Goal: Task Accomplishment & Management: Use online tool/utility

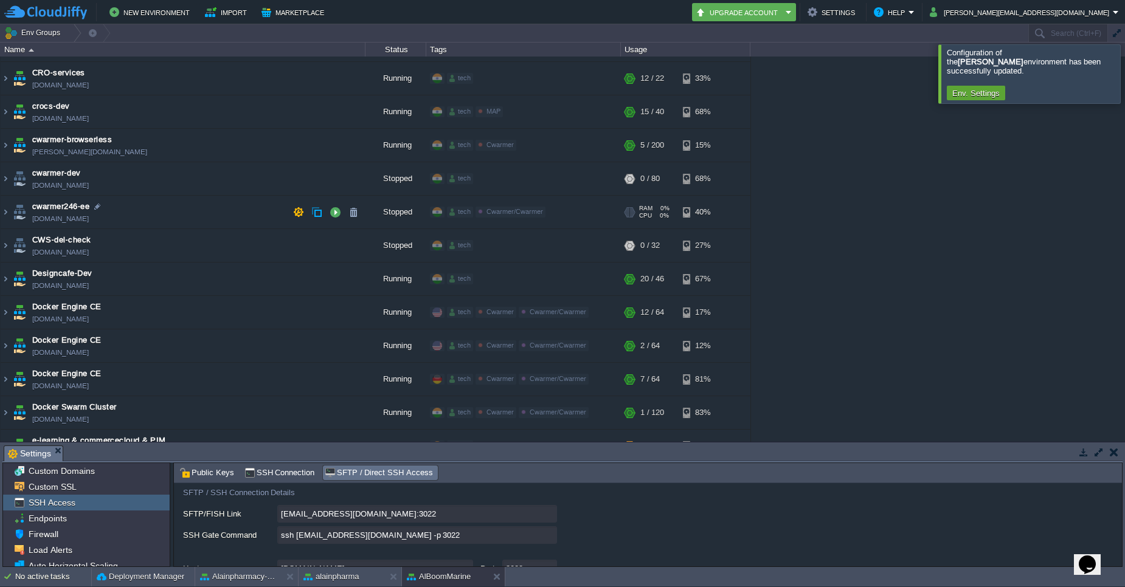
scroll to position [948, 0]
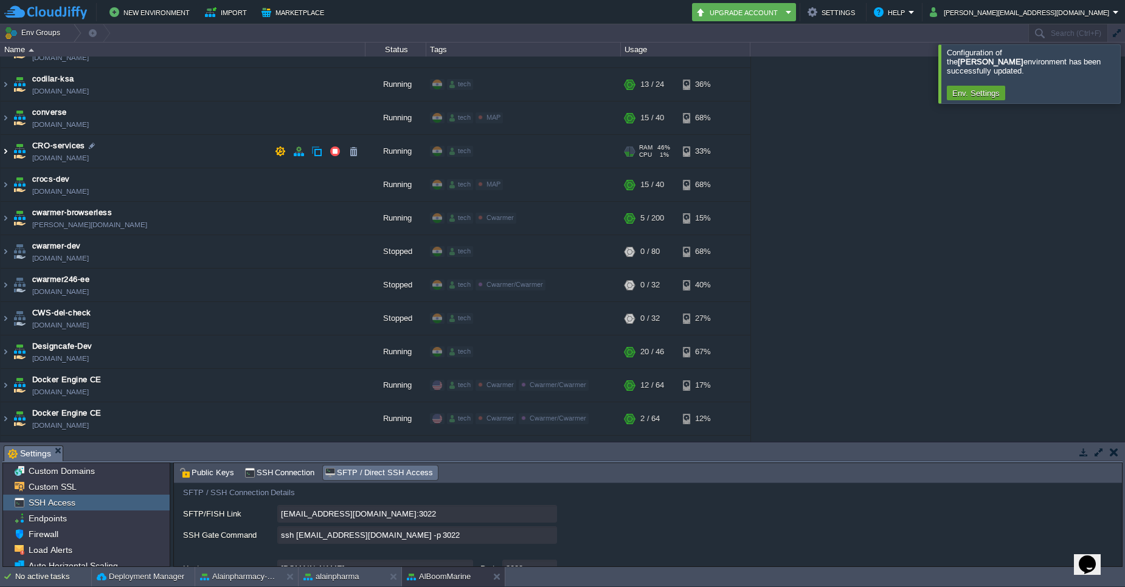
click at [4, 153] on img at bounding box center [6, 151] width 10 height 33
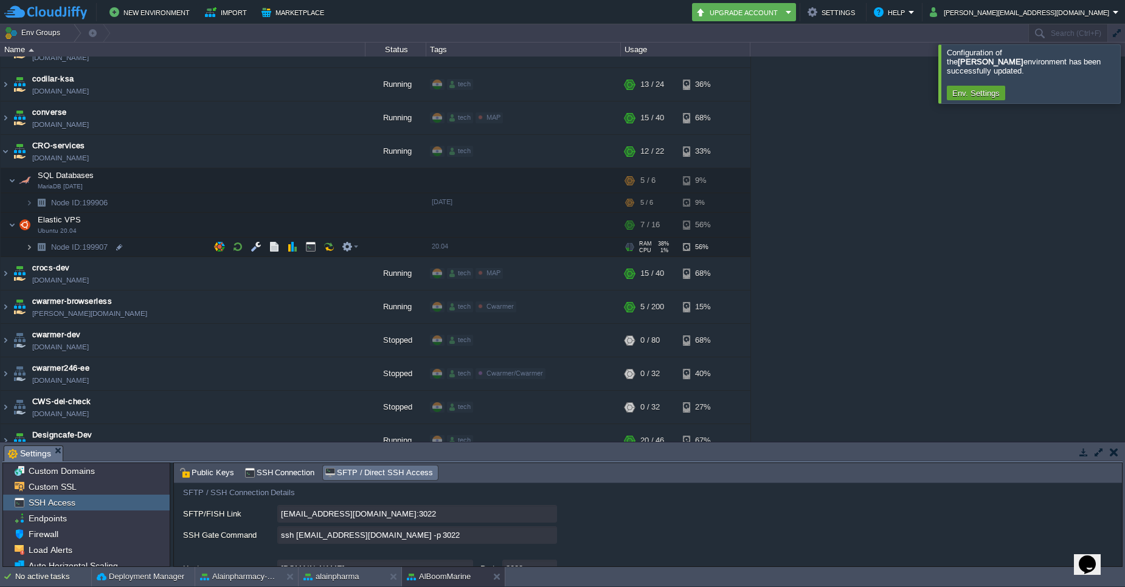
click at [30, 249] on img at bounding box center [29, 247] width 7 height 19
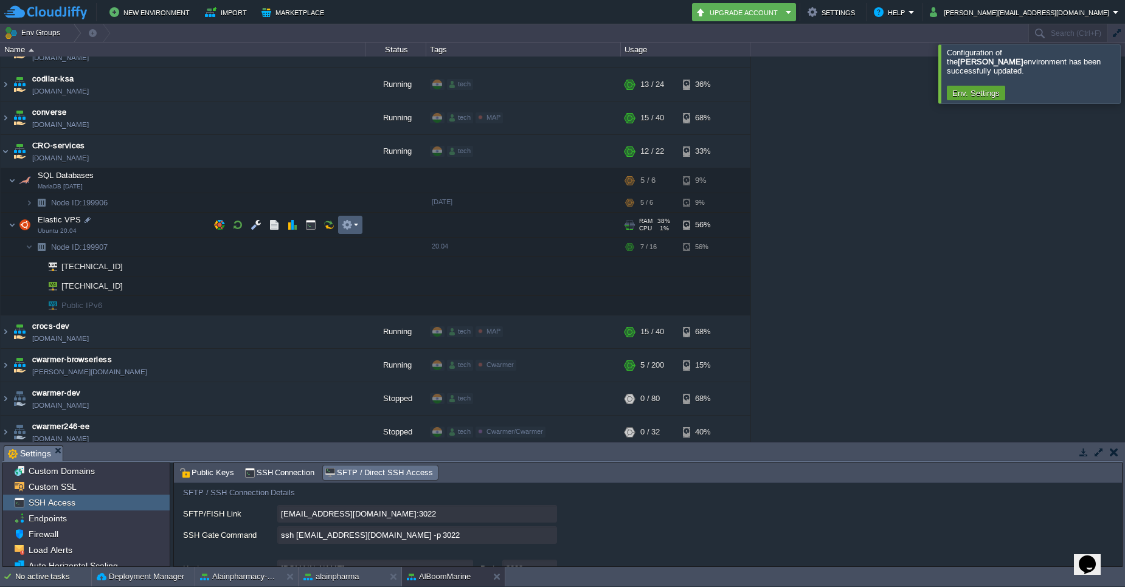
click at [357, 230] on em at bounding box center [350, 224] width 16 height 11
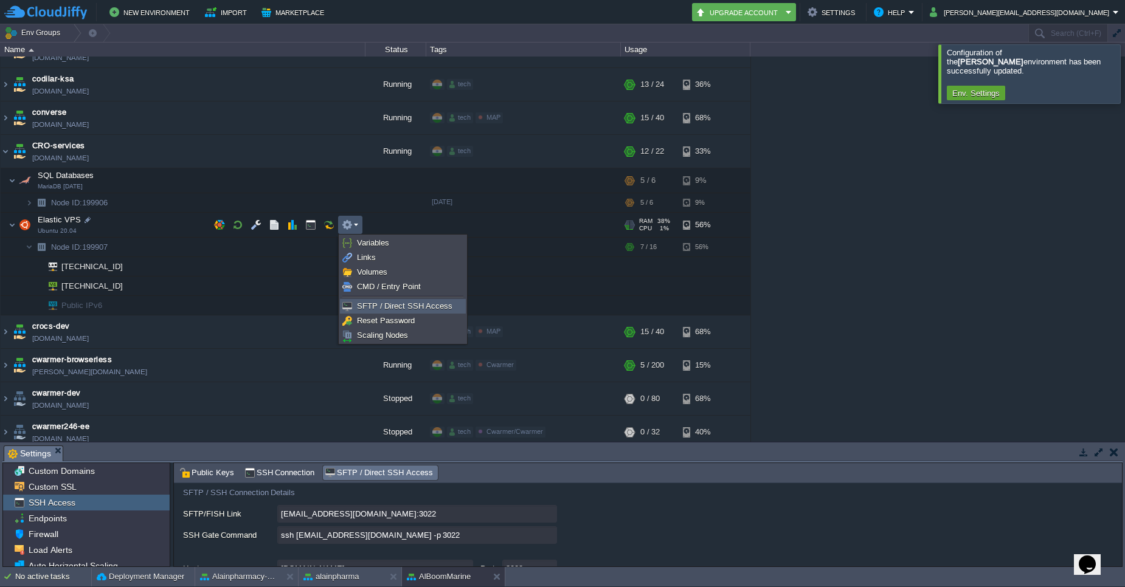
click at [383, 311] on link "SFTP / Direct SSH Access" at bounding box center [402, 306] width 125 height 13
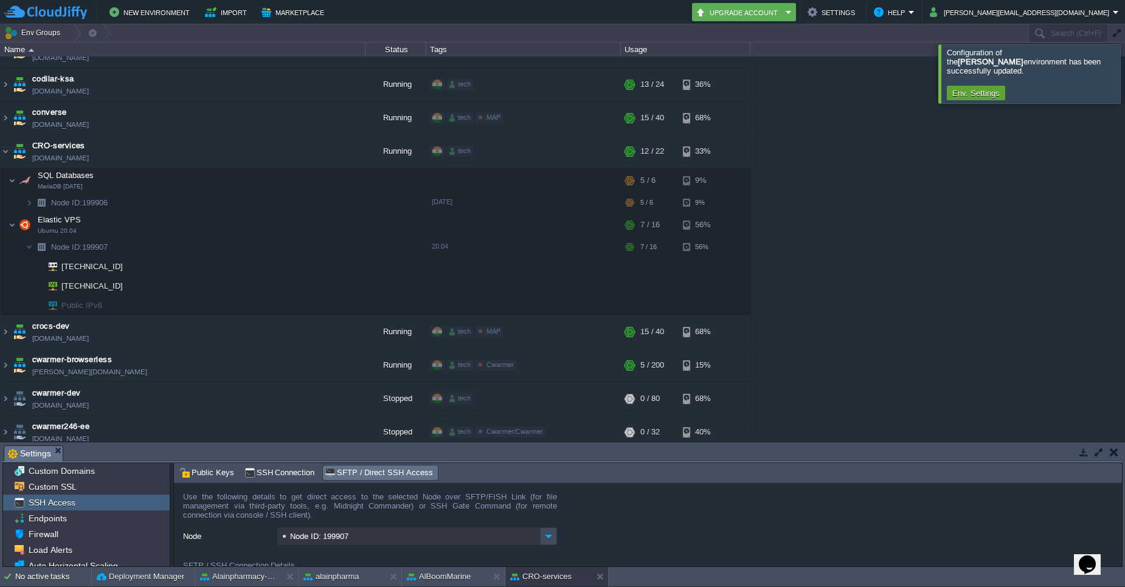
scroll to position [73, 0]
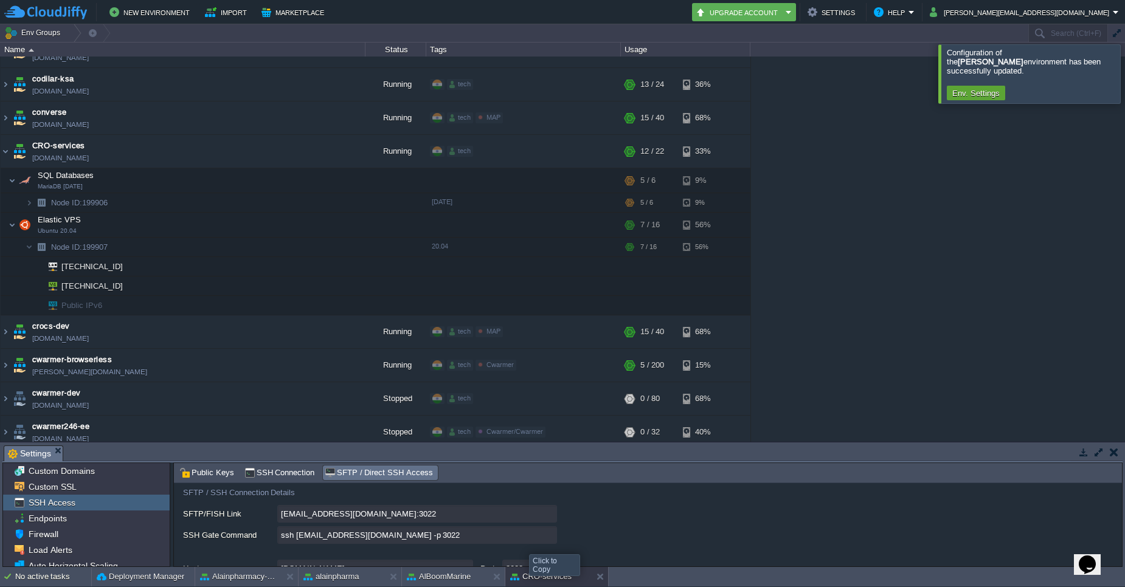
click at [550, 539] on input "ssh [EMAIL_ADDRESS][DOMAIN_NAME] -p 3022" at bounding box center [417, 536] width 280 height 18
type textarea "ssh [EMAIL_ADDRESS][DOMAIN_NAME] -p 3022"
click at [124, 289] on div at bounding box center [124, 286] width 11 height 11
type input "[TECHNICAL_ID]"
click at [11, 152] on img at bounding box center [19, 151] width 17 height 33
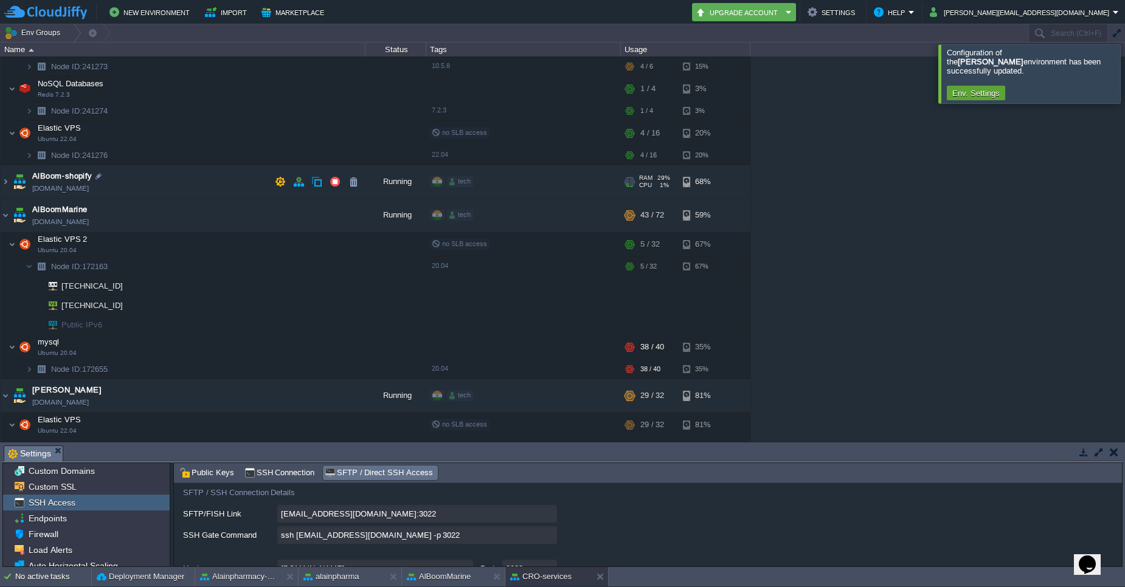
scroll to position [219, 0]
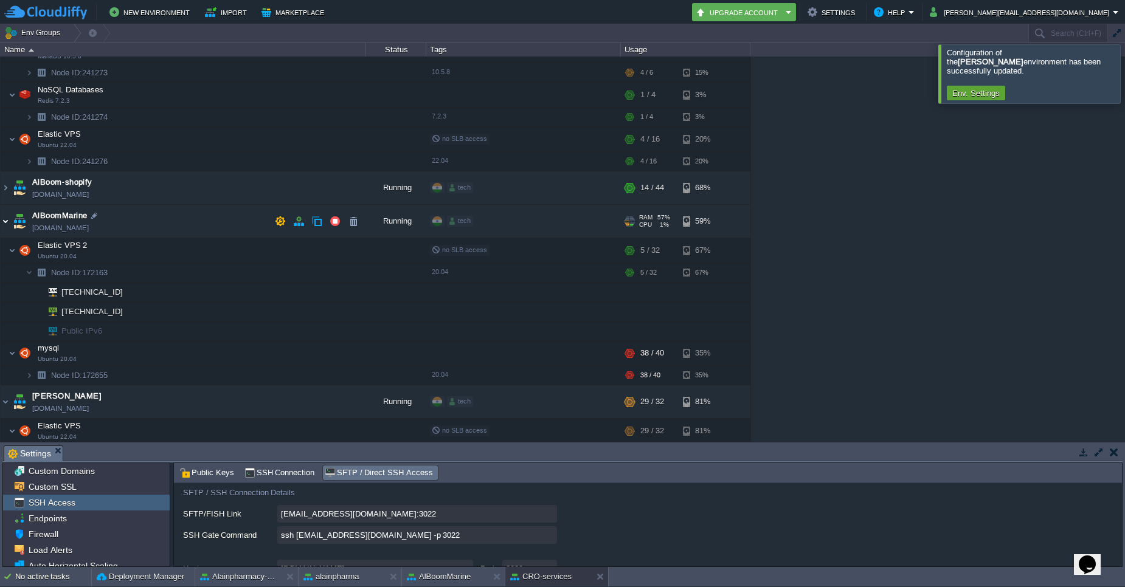
click at [8, 224] on img at bounding box center [6, 221] width 10 height 33
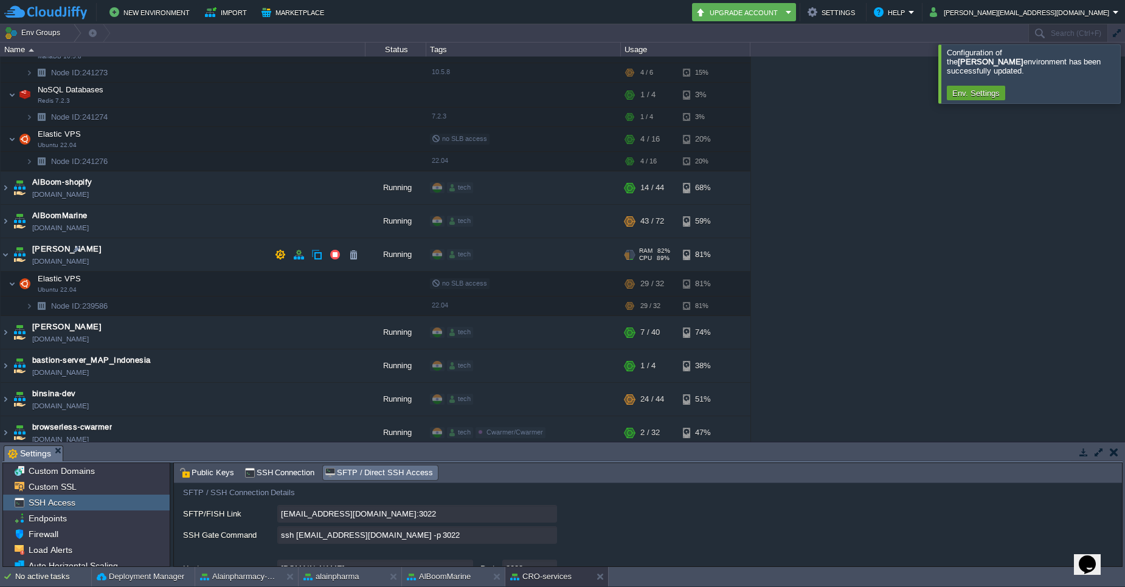
click at [11, 258] on img at bounding box center [19, 254] width 17 height 33
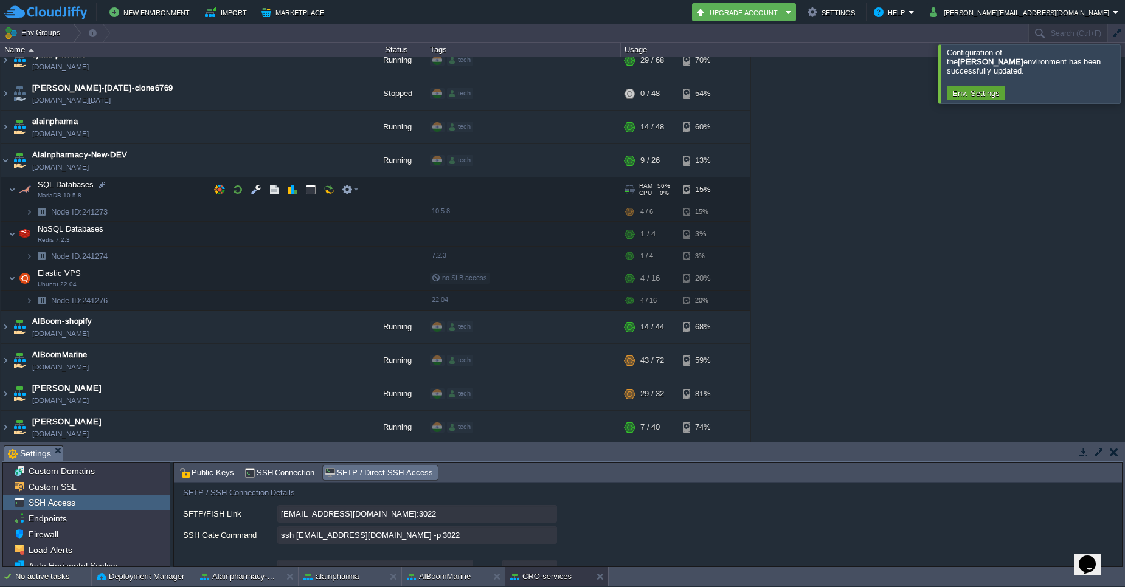
scroll to position [73, 0]
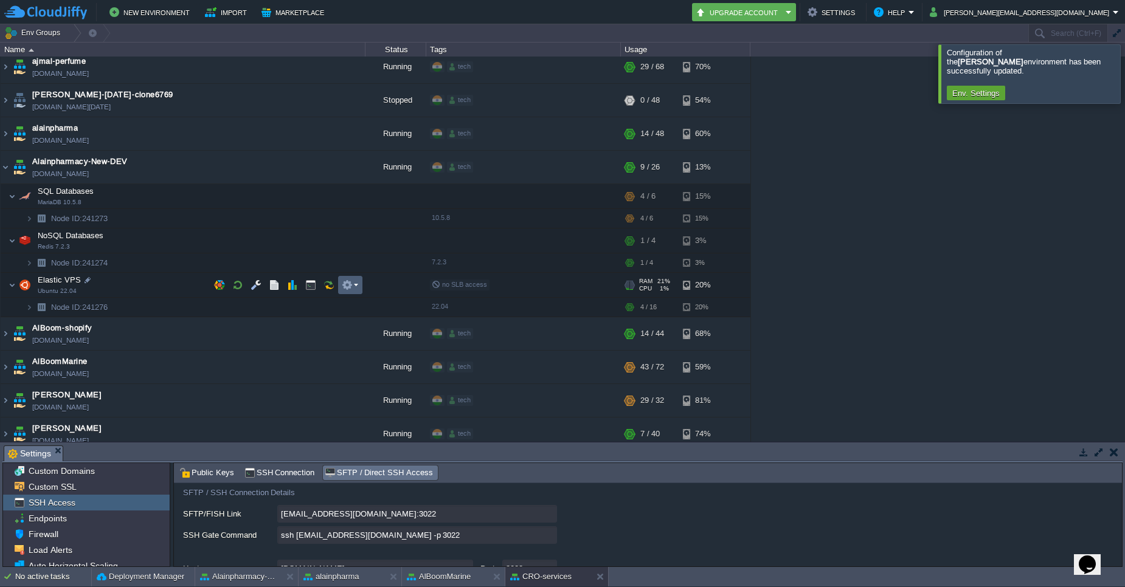
click at [356, 289] on em at bounding box center [350, 285] width 16 height 11
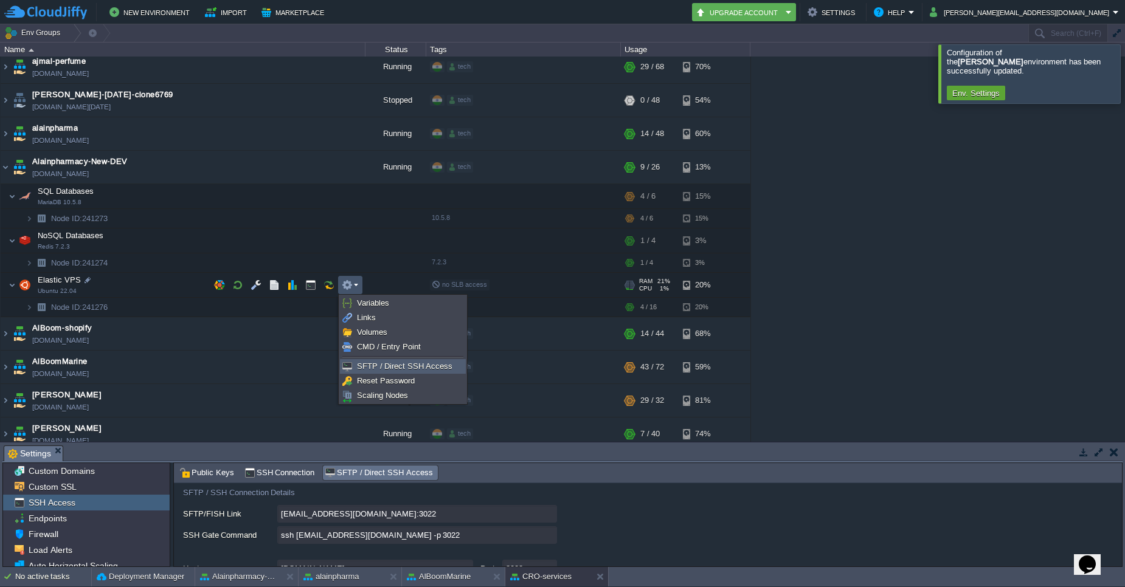
drag, startPoint x: 370, startPoint y: 362, endPoint x: 368, endPoint y: 381, distance: 18.4
click at [370, 363] on span "SFTP / Direct SSH Access" at bounding box center [404, 366] width 95 height 9
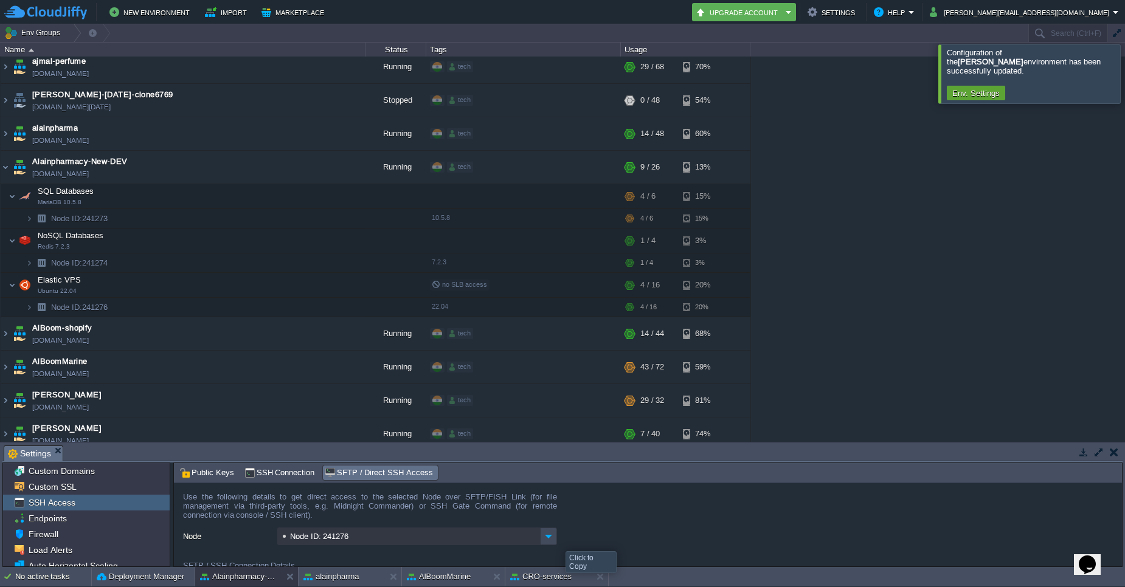
type textarea "ssh [EMAIL_ADDRESS][DOMAIN_NAME] -p 3022"
